Goal: Task Accomplishment & Management: Use online tool/utility

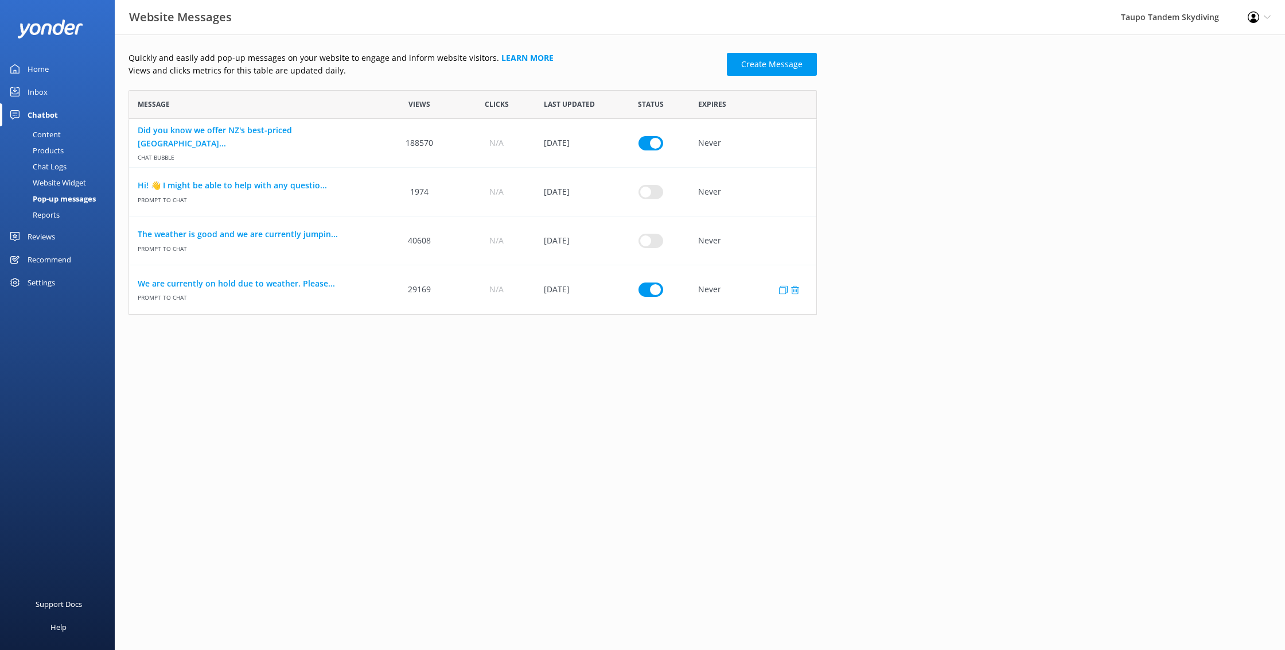
scroll to position [224, 689]
click at [240, 285] on link "We are currently on hold due to weather. Please..." at bounding box center [255, 283] width 235 height 13
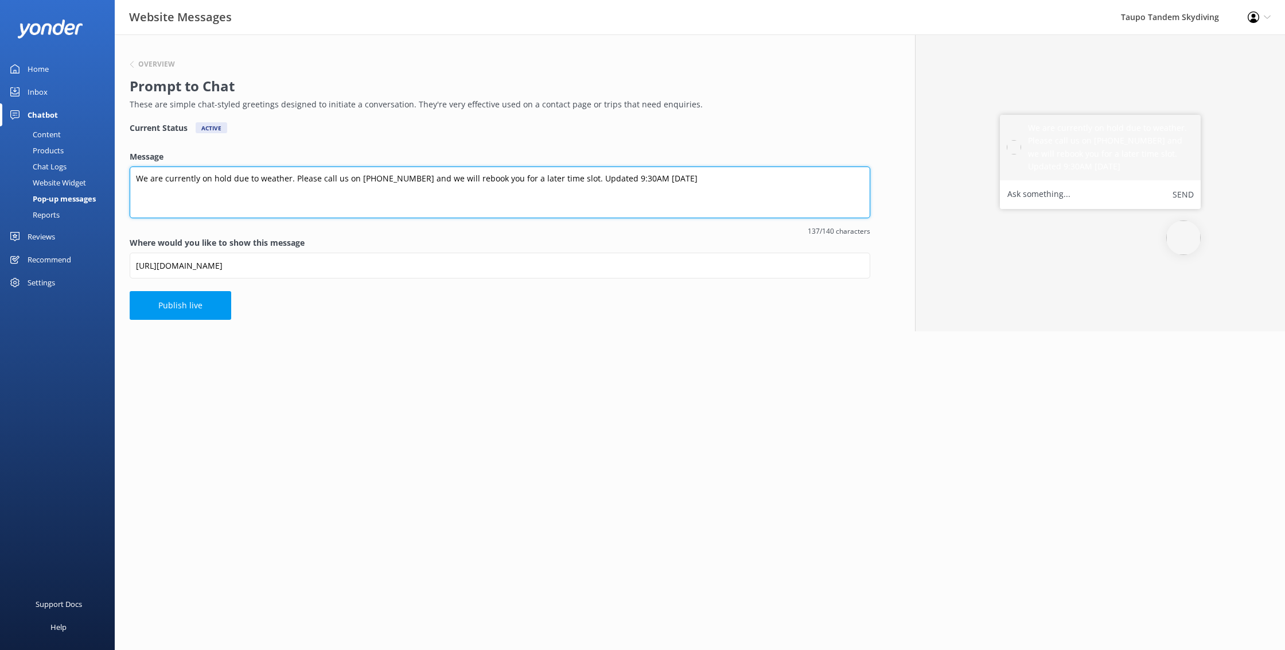
click at [606, 177] on textarea "We are currently on hold due to weather. Please call us on [PHONE_NUMBER] and w…" at bounding box center [500, 192] width 741 height 52
type textarea "We are currently on hold due to weather. Please call us on [PHONE_NUMBER] and w…"
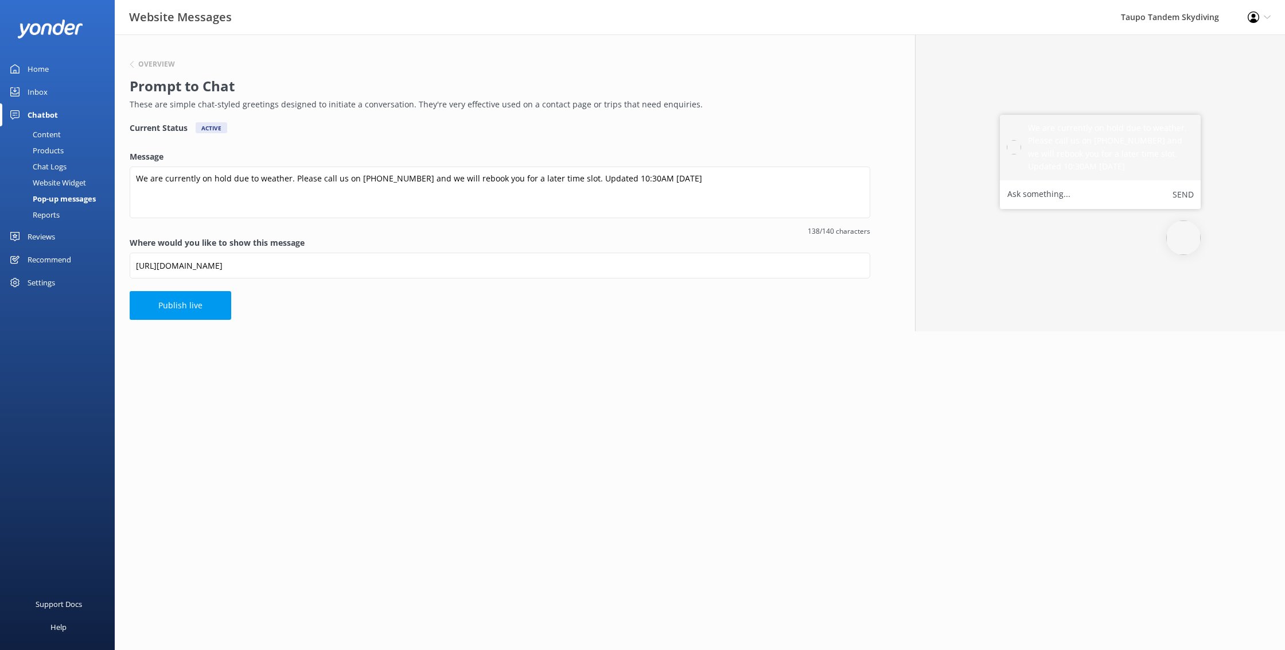
click at [199, 309] on button "Publish live" at bounding box center [181, 305] width 102 height 29
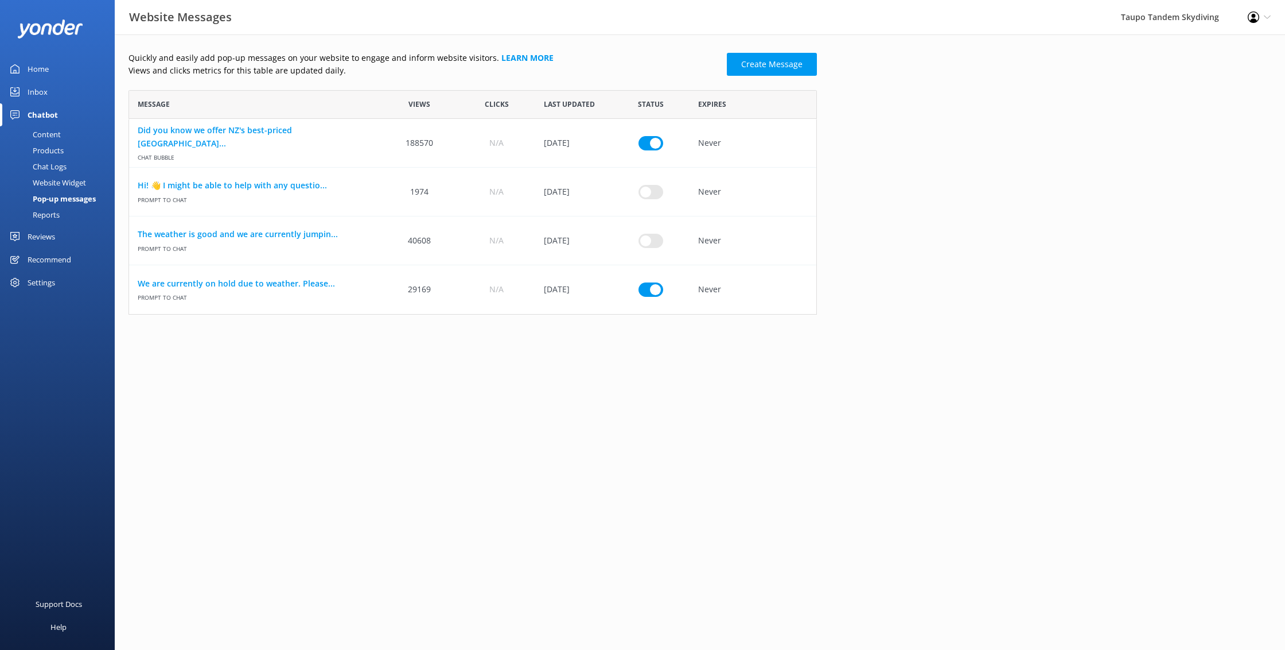
scroll to position [224, 689]
